Goal: Communication & Community: Answer question/provide support

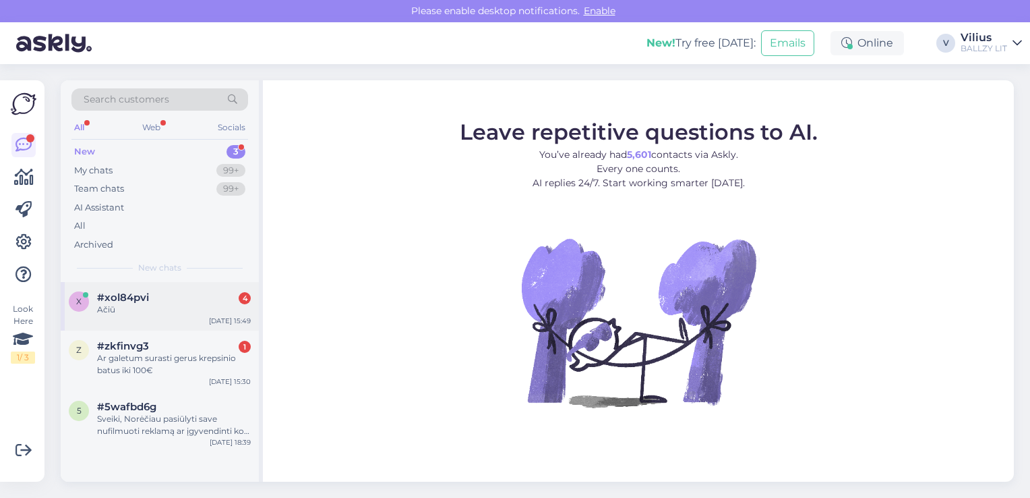
click at [138, 309] on div "Ačiū" at bounding box center [174, 309] width 154 height 12
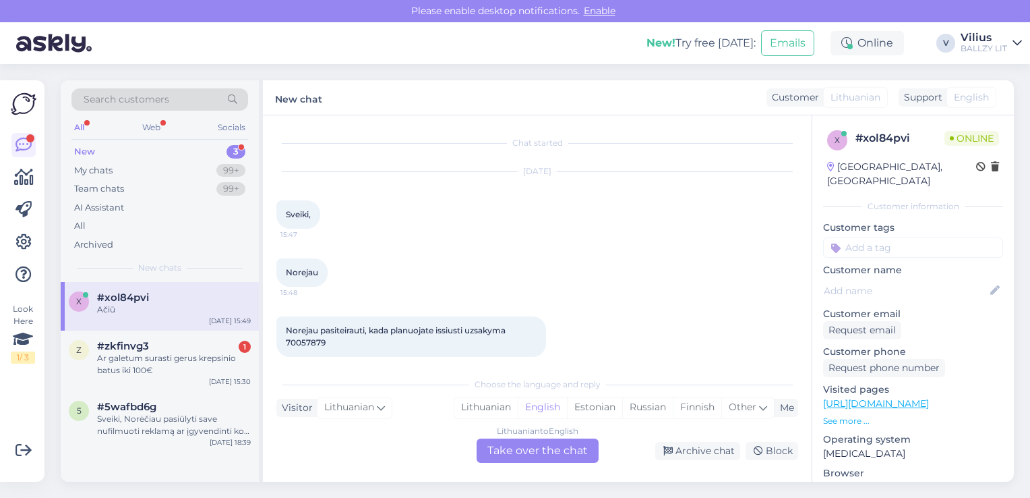
scroll to position [71, 0]
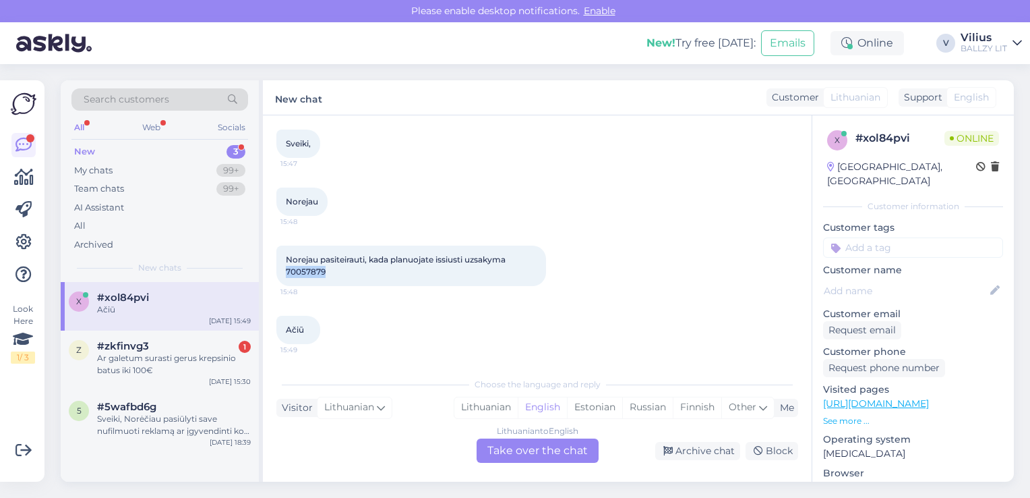
drag, startPoint x: 326, startPoint y: 270, endPoint x: 287, endPoint y: 271, distance: 39.8
click at [287, 271] on div "Norejau pasiteirauti, kada planuojate issiusti uzsakyma 70057879 15:48" at bounding box center [412, 265] width 270 height 40
copy span "70057879"
click at [477, 413] on div "Lithuanian" at bounding box center [486, 407] width 63 height 20
click at [527, 460] on div "Lithuanian to Lithuanian Take over the chat" at bounding box center [538, 450] width 122 height 24
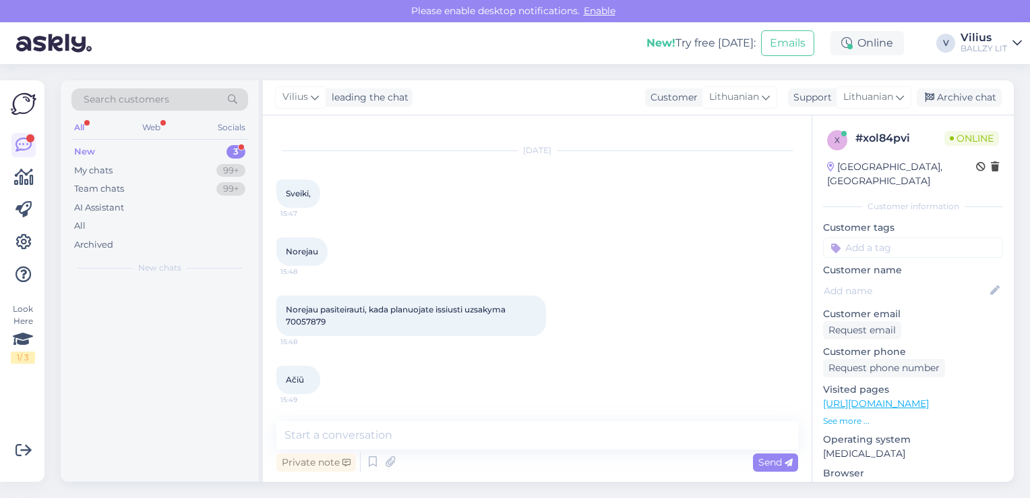
scroll to position [21, 0]
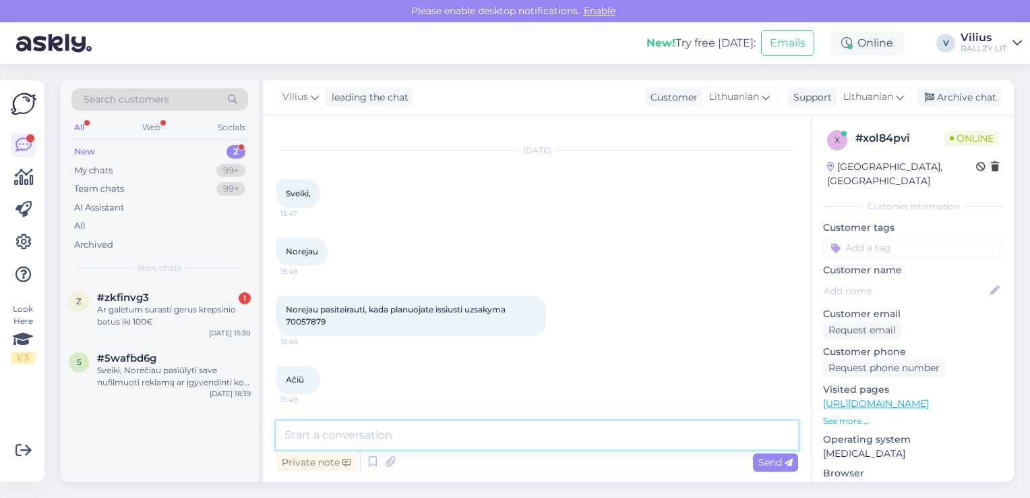
click at [486, 425] on textarea at bounding box center [538, 435] width 522 height 28
type textarea "K"
type textarea "l"
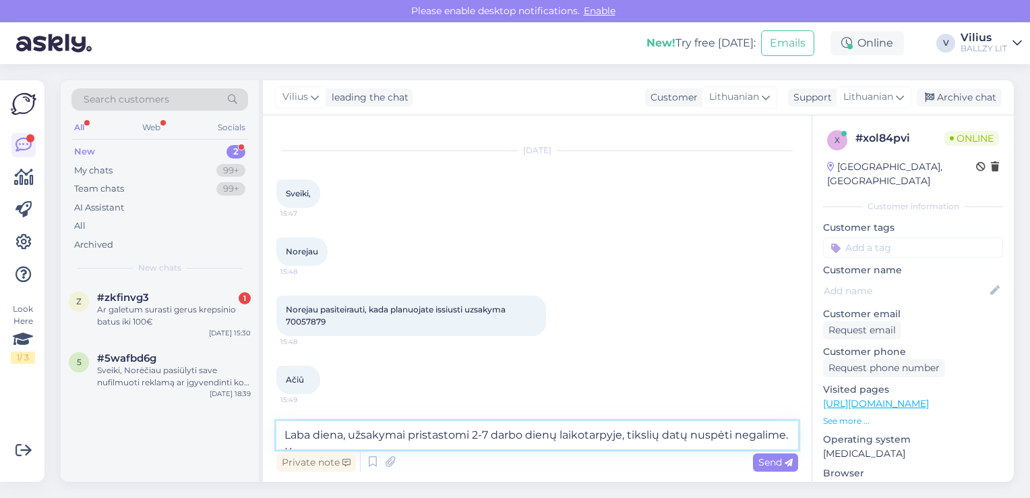
scroll to position [37, 0]
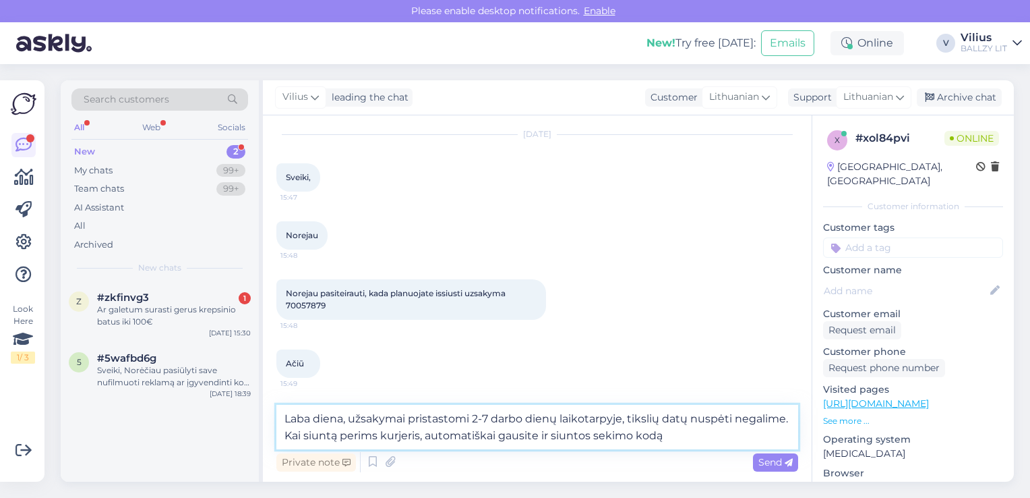
type textarea "Laba diena, užsakymai pristastomi 2-7 darbo dienų laikotarpyje, tikslių datų nu…"
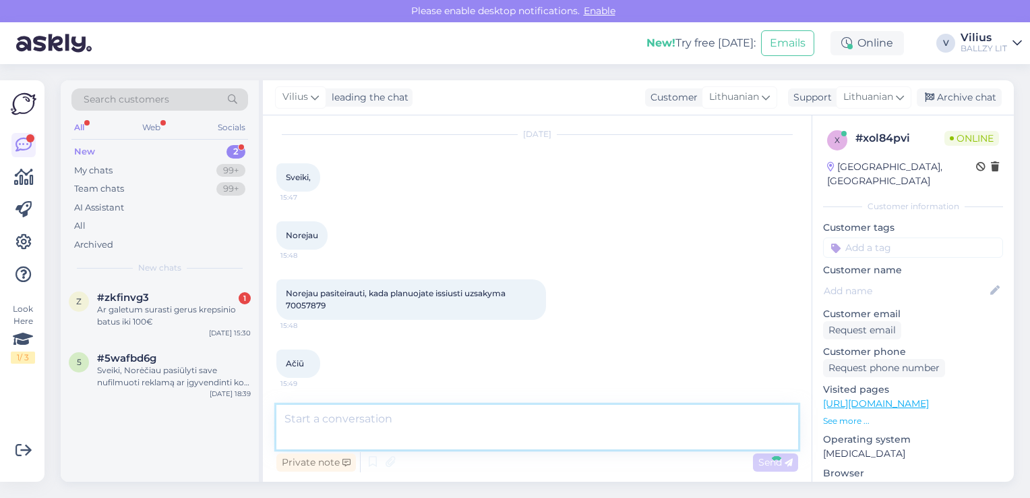
scroll to position [103, 0]
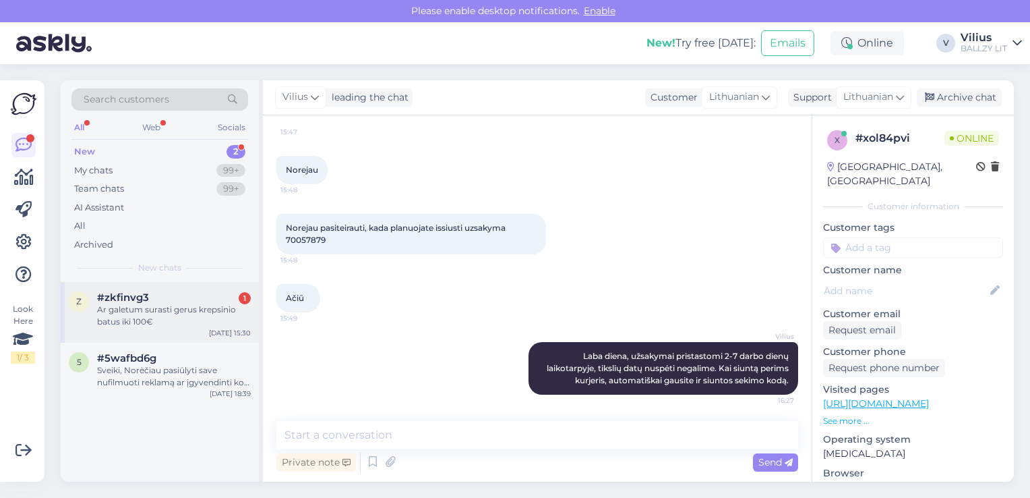
click at [163, 320] on div "Ar galetum surasti gerus krepsinio batus iki 100€" at bounding box center [174, 315] width 154 height 24
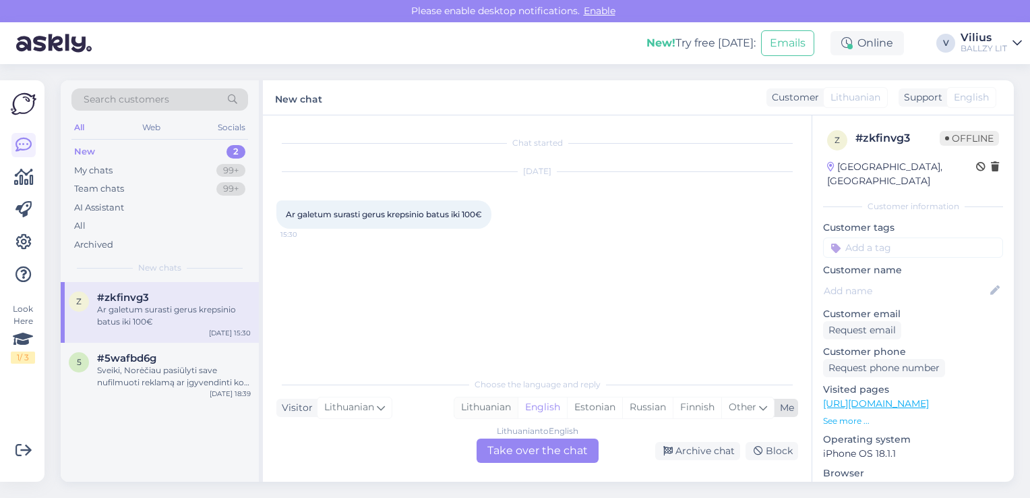
click at [477, 414] on div "Choose the language and reply Visitor Lithuanian Me Lithuanian English Estonian…" at bounding box center [538, 416] width 522 height 92
click at [477, 414] on div "Lithuanian" at bounding box center [486, 407] width 63 height 20
click at [513, 453] on div "Lithuanian to Lithuanian Take over the chat" at bounding box center [538, 450] width 122 height 24
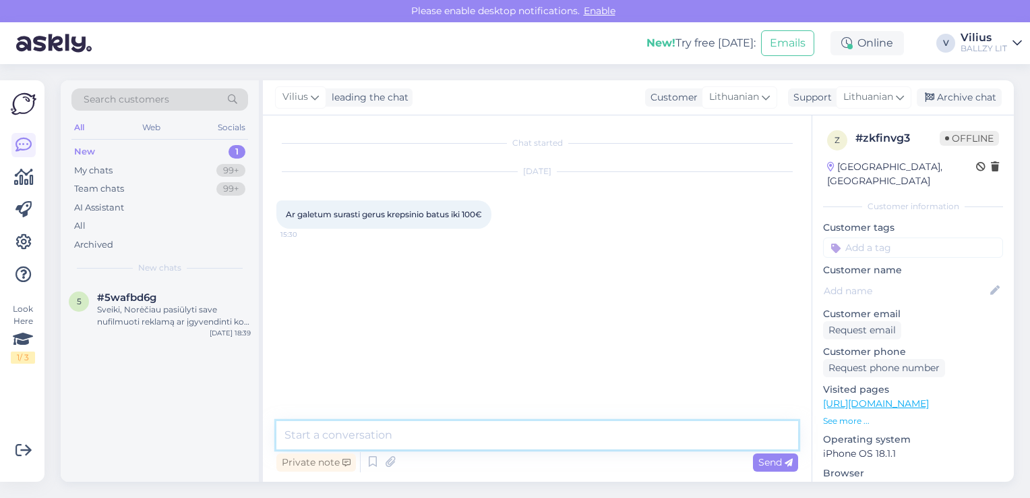
click at [472, 433] on textarea at bounding box center [538, 435] width 522 height 28
type textarea "Sveiki, rinkitės tarp nukainotų Nike KD17, Adidas Dame 9 ar Nike Ja 2 batelių."
